Goal: Book appointment/travel/reservation

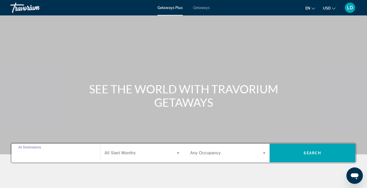
click at [24, 155] on input "Destination All Destinations" at bounding box center [55, 153] width 75 height 6
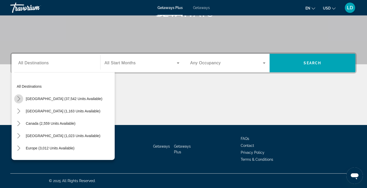
click at [18, 97] on icon "Toggle United States (37,542 units available) submenu" at bounding box center [18, 98] width 3 height 5
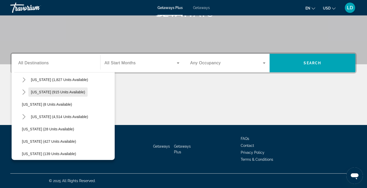
scroll to position [66, 0]
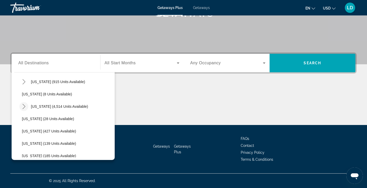
click at [24, 106] on icon "Toggle Florida (4,514 units available) submenu" at bounding box center [23, 106] width 5 height 5
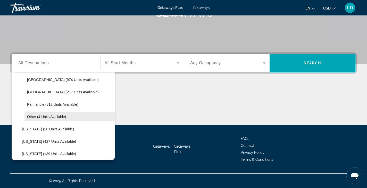
scroll to position [92, 0]
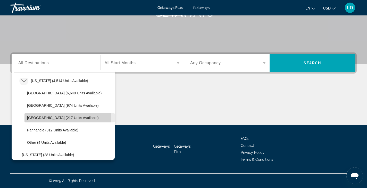
click at [37, 116] on span "[GEOGRAPHIC_DATA] (217 units available)" at bounding box center [63, 118] width 72 height 4
type input "**********"
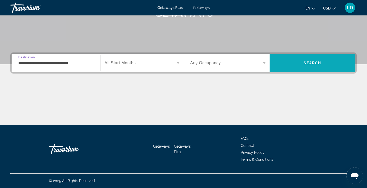
click at [306, 65] on span "Search" at bounding box center [312, 63] width 86 height 12
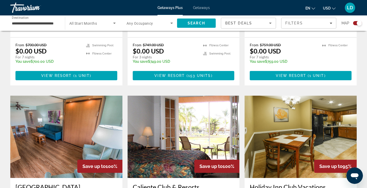
scroll to position [232, 0]
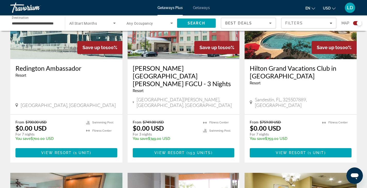
click at [20, 23] on input "**********" at bounding box center [35, 23] width 46 height 6
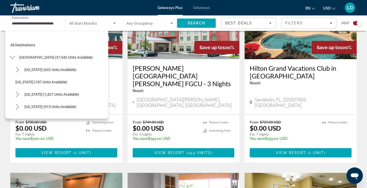
scroll to position [92, 0]
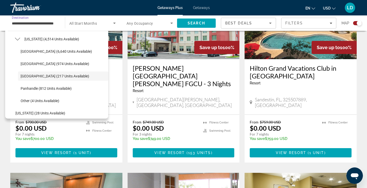
click at [23, 51] on span "[GEOGRAPHIC_DATA] (6,640 units available)" at bounding box center [56, 51] width 71 height 4
type input "**********"
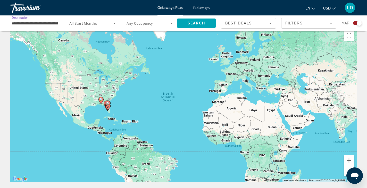
scroll to position [0, 0]
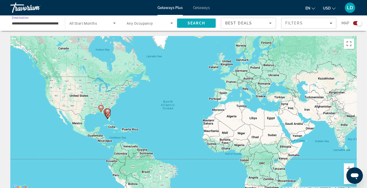
click at [198, 25] on span "Search" at bounding box center [196, 23] width 18 height 4
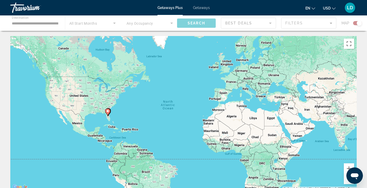
click at [198, 9] on span "Getaways" at bounding box center [201, 8] width 17 height 4
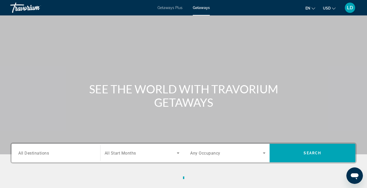
click at [37, 151] on span "All Destinations" at bounding box center [33, 153] width 31 height 5
click at [37, 151] on input "Destination All Destinations" at bounding box center [55, 153] width 75 height 6
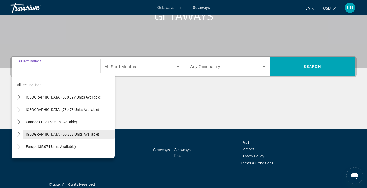
scroll to position [90, 0]
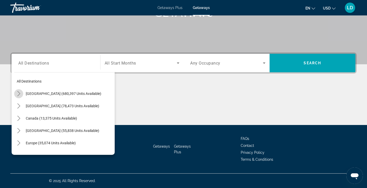
click at [21, 94] on mat-icon "Toggle United States (680,397 units available) submenu" at bounding box center [18, 93] width 9 height 9
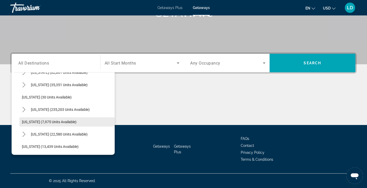
scroll to position [66, 0]
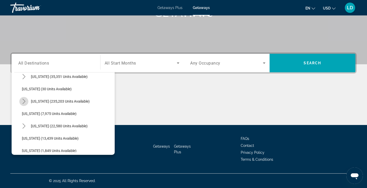
click at [24, 103] on icon "Toggle Florida (235,203 units available) submenu" at bounding box center [23, 101] width 5 height 5
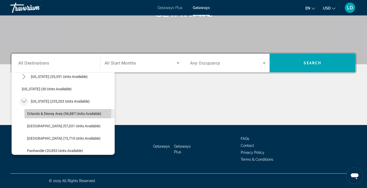
click at [37, 110] on span "Select destination: Orlando & Disney Area (96,887 units available)" at bounding box center [69, 114] width 90 height 12
type input "**********"
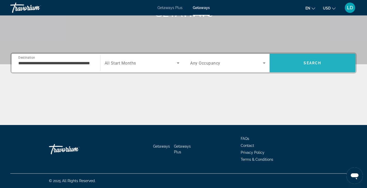
click at [318, 61] on span "Search" at bounding box center [312, 63] width 86 height 12
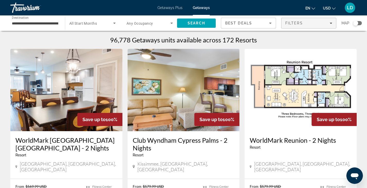
click at [299, 23] on span "Filters" at bounding box center [294, 23] width 18 height 4
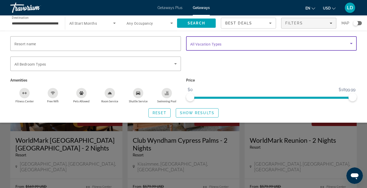
click at [228, 45] on span "Search widget" at bounding box center [270, 43] width 160 height 6
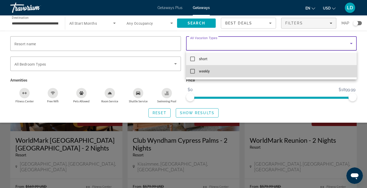
click at [203, 73] on span "weekly" at bounding box center [204, 71] width 11 height 6
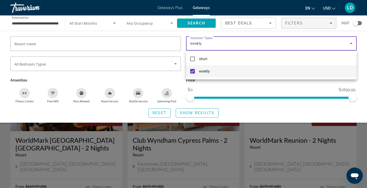
click at [183, 114] on div at bounding box center [183, 94] width 367 height 188
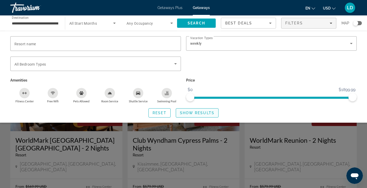
click at [190, 114] on span "Show Results" at bounding box center [197, 113] width 34 height 4
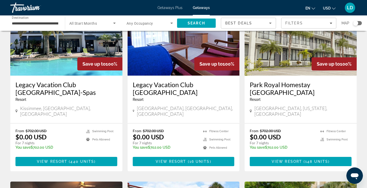
scroll to position [77, 0]
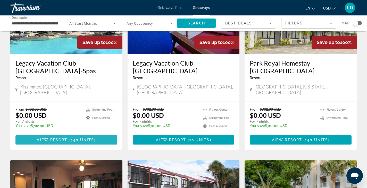
click at [43, 134] on span "Main content" at bounding box center [66, 140] width 102 height 12
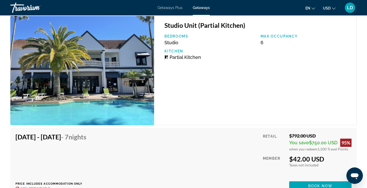
scroll to position [1049, 0]
